Goal: Check status

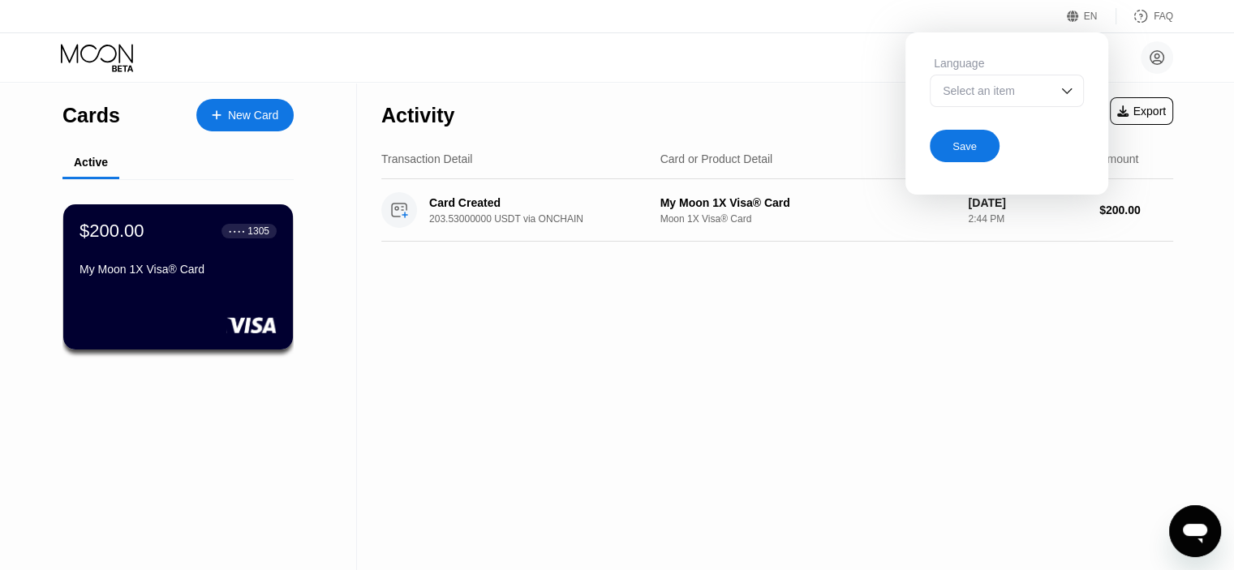
click at [532, 372] on div "Activity Export Transaction Detail Card or Product Detail Date & Time Amount Ca…" at bounding box center [777, 327] width 841 height 488
click at [967, 431] on div "Activity Export Transaction Detail Card or Product Detail Date & Time Amount Ca…" at bounding box center [777, 327] width 841 height 488
click at [854, 52] on div "Tab Lic [EMAIL_ADDRESS][DOMAIN_NAME]  Home Settings Support Careers About Us L…" at bounding box center [617, 57] width 1234 height 49
click at [1152, 51] on circle at bounding box center [1157, 57] width 32 height 32
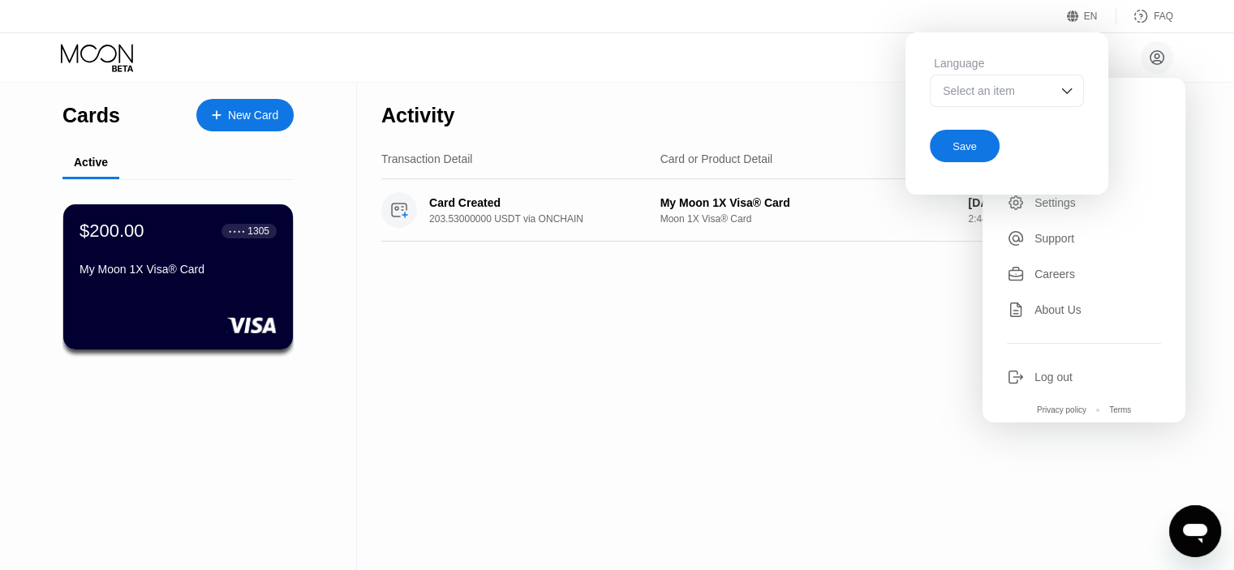
click at [828, 355] on div "Activity Export Transaction Detail Card or Product Detail Date & Time Amount Ca…" at bounding box center [777, 327] width 841 height 488
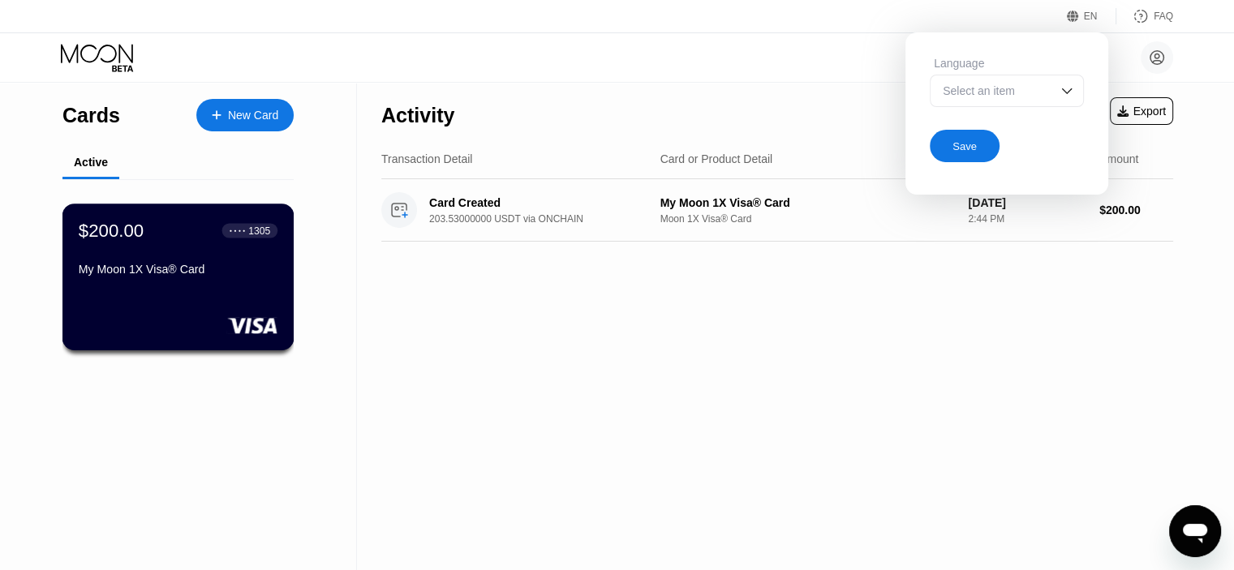
click at [189, 282] on div "My Moon 1X Visa® Card" at bounding box center [178, 272] width 199 height 19
